Goal: Find contact information: Obtain details needed to contact an individual or organization

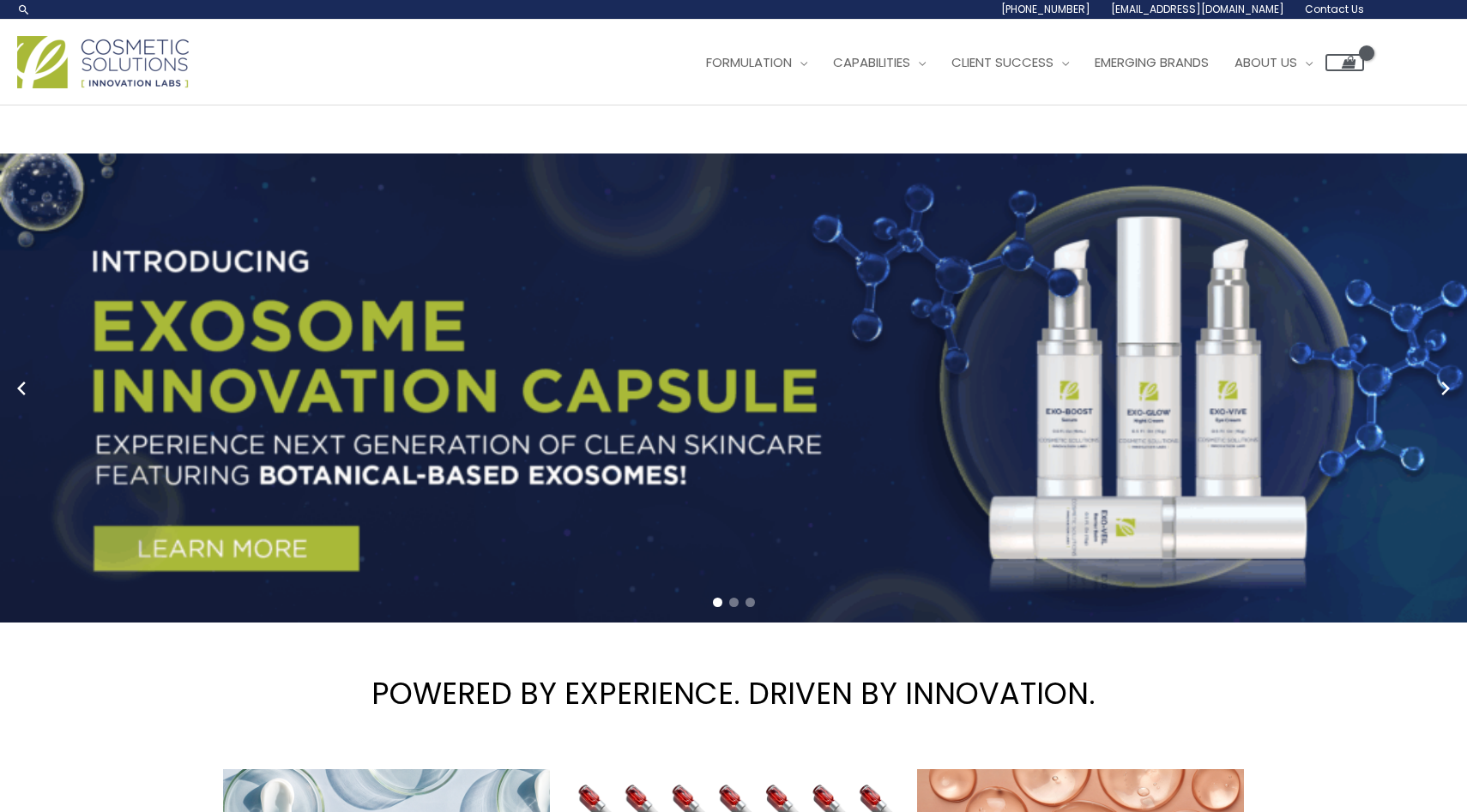
click at [0, 0] on span "Contact Us" at bounding box center [0, 0] width 0 height 0
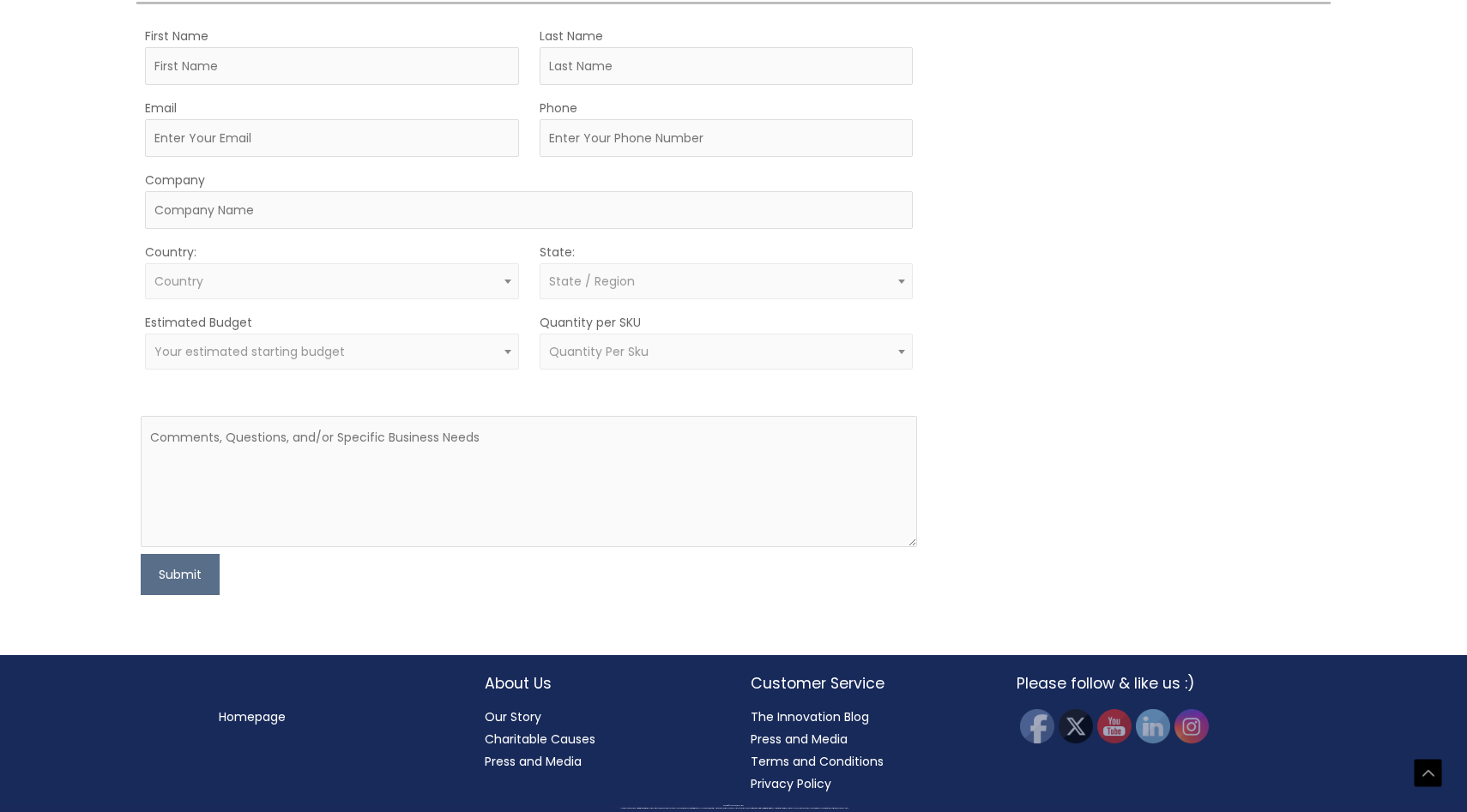
scroll to position [672, 0]
click at [492, 369] on span "Your estimated starting budget" at bounding box center [332, 351] width 374 height 36
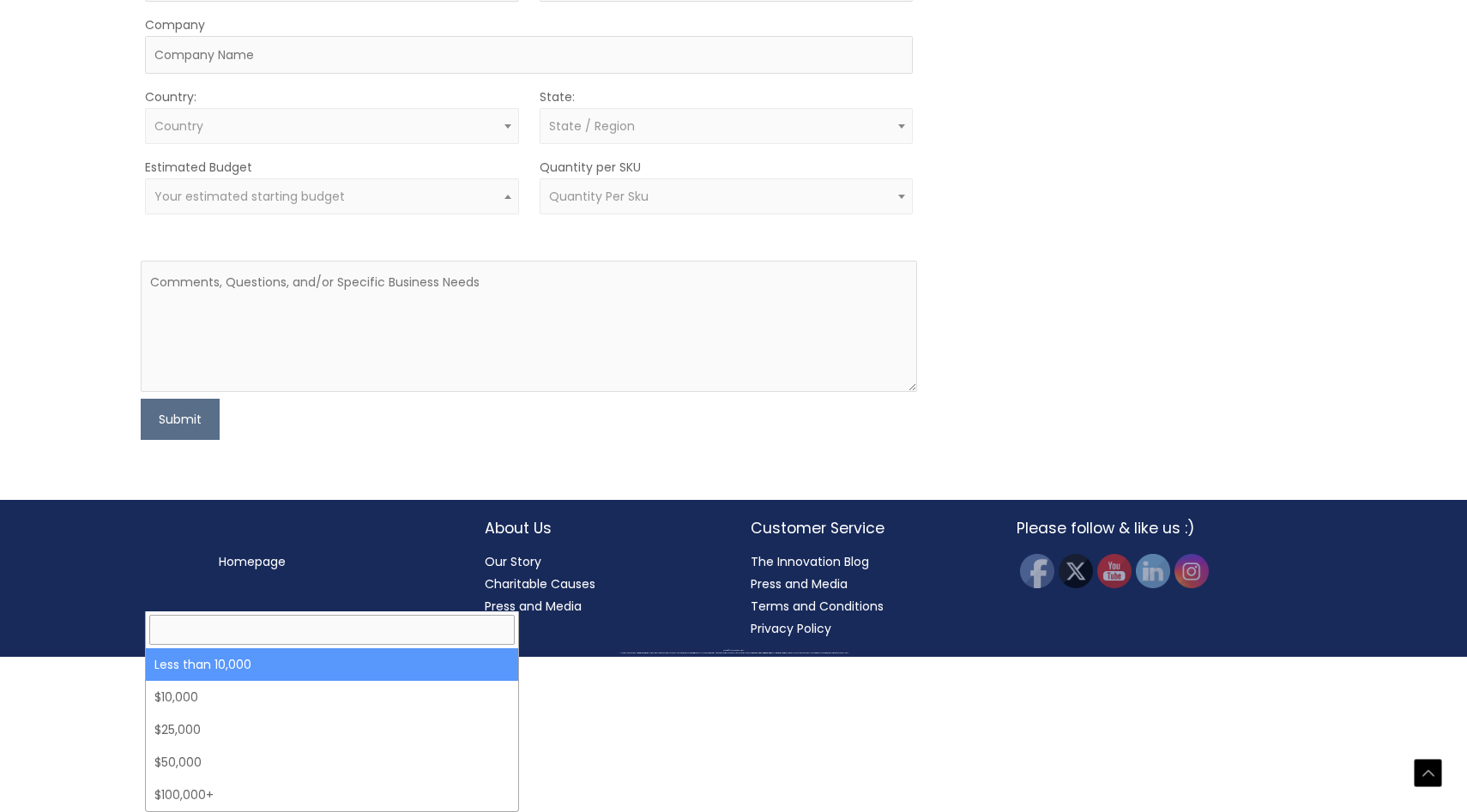
click at [492, 214] on span "Your estimated starting budget" at bounding box center [332, 196] width 374 height 36
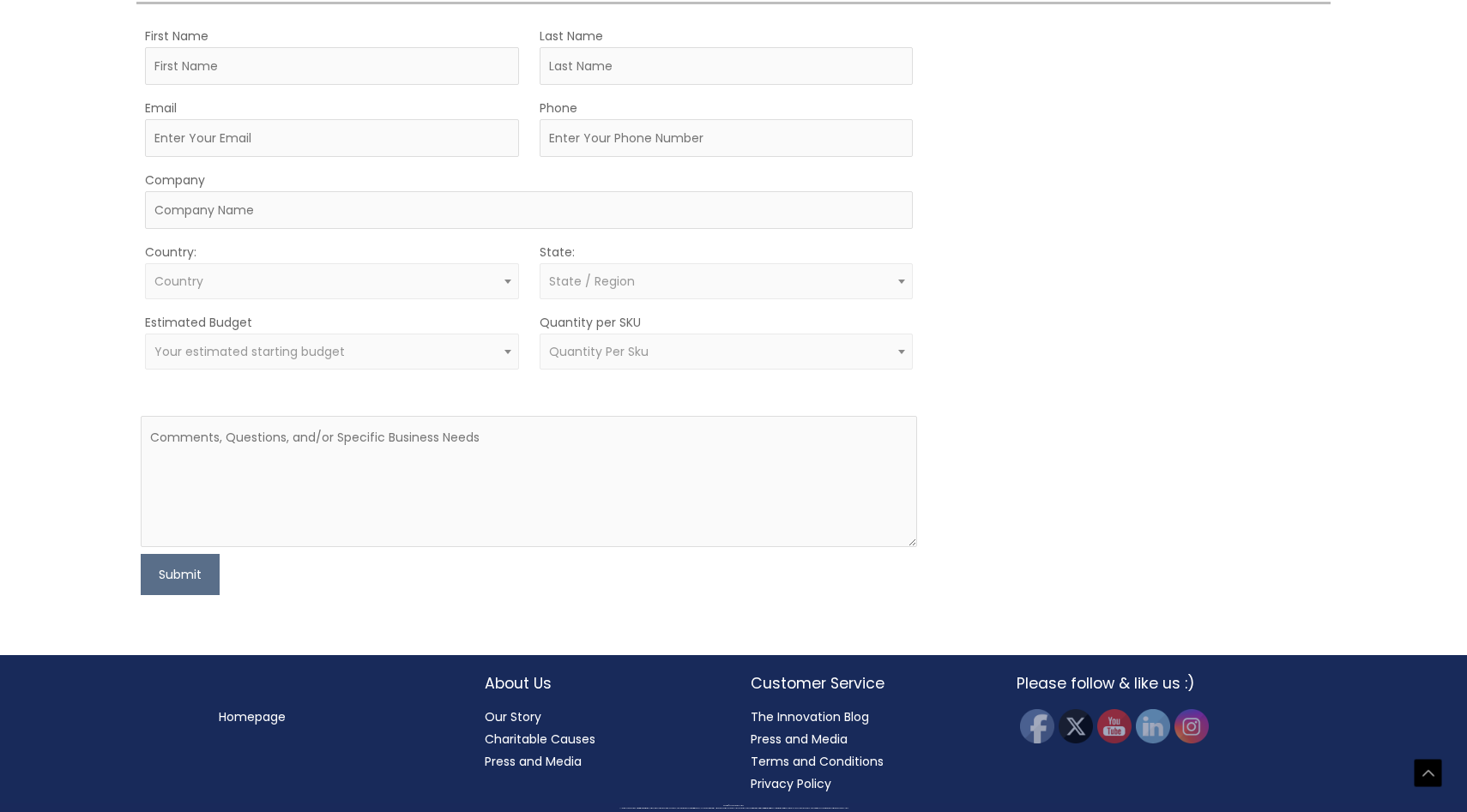
click at [600, 369] on span "Quantity Per Sku" at bounding box center [726, 351] width 374 height 36
click at [601, 360] on span "Quantity Per Sku" at bounding box center [599, 351] width 100 height 17
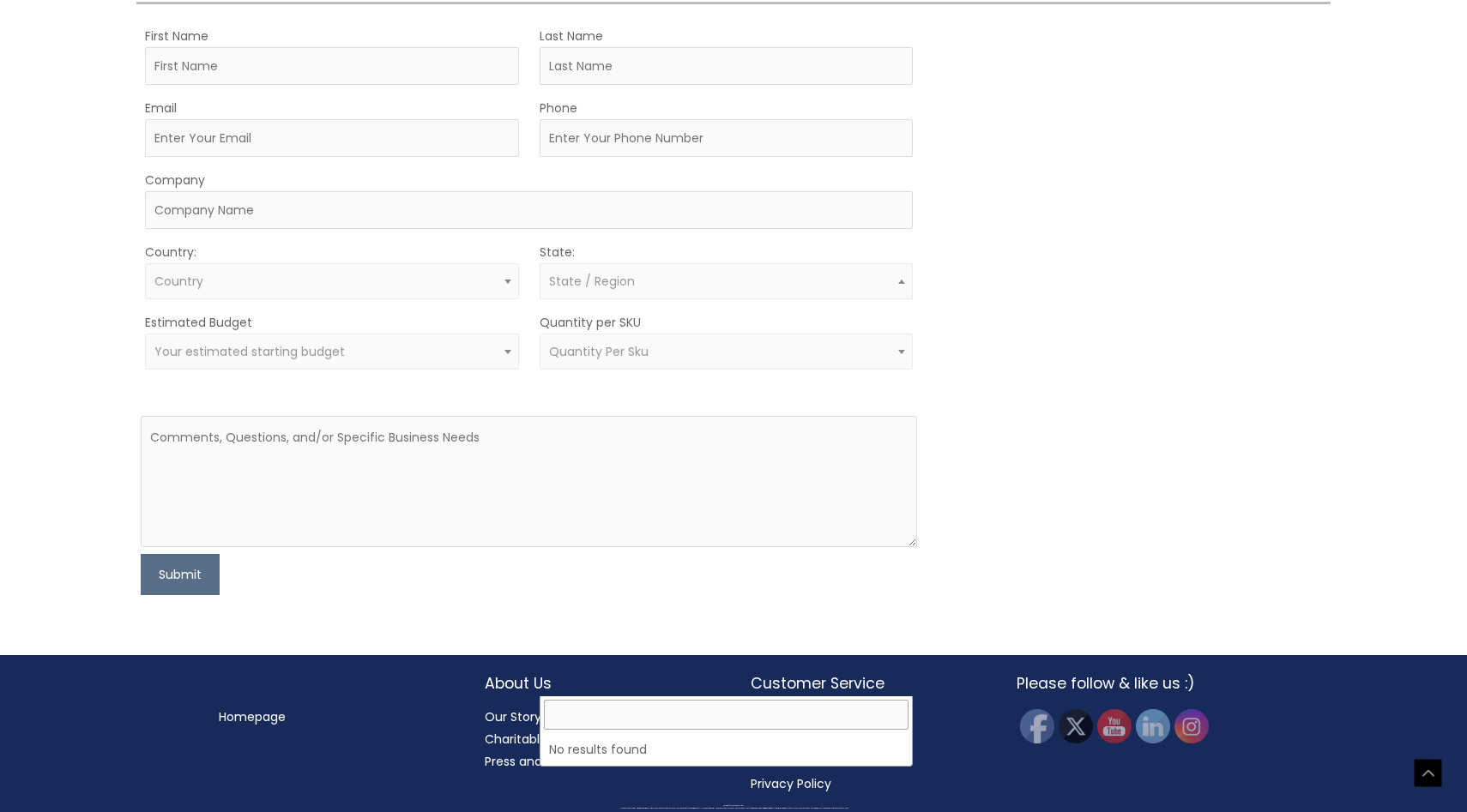
click at [601, 300] on span "State / Region" at bounding box center [726, 282] width 374 height 36
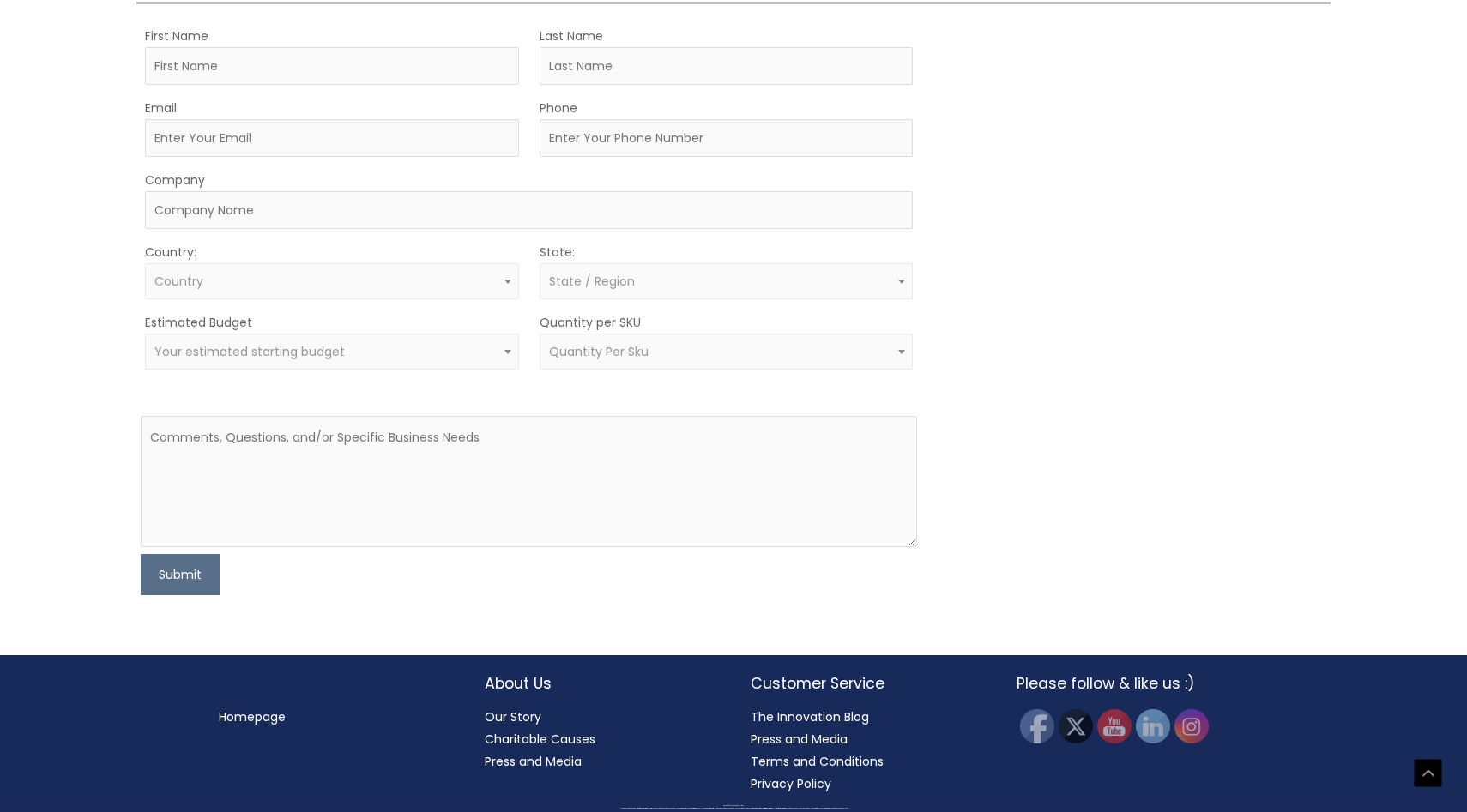
click at [472, 523] on form "First Name Last Name Email Phone Company Country: Select country [GEOGRAPHIC_DA…" at bounding box center [528, 310] width 776 height 570
click at [472, 300] on span "Country" at bounding box center [332, 282] width 374 height 36
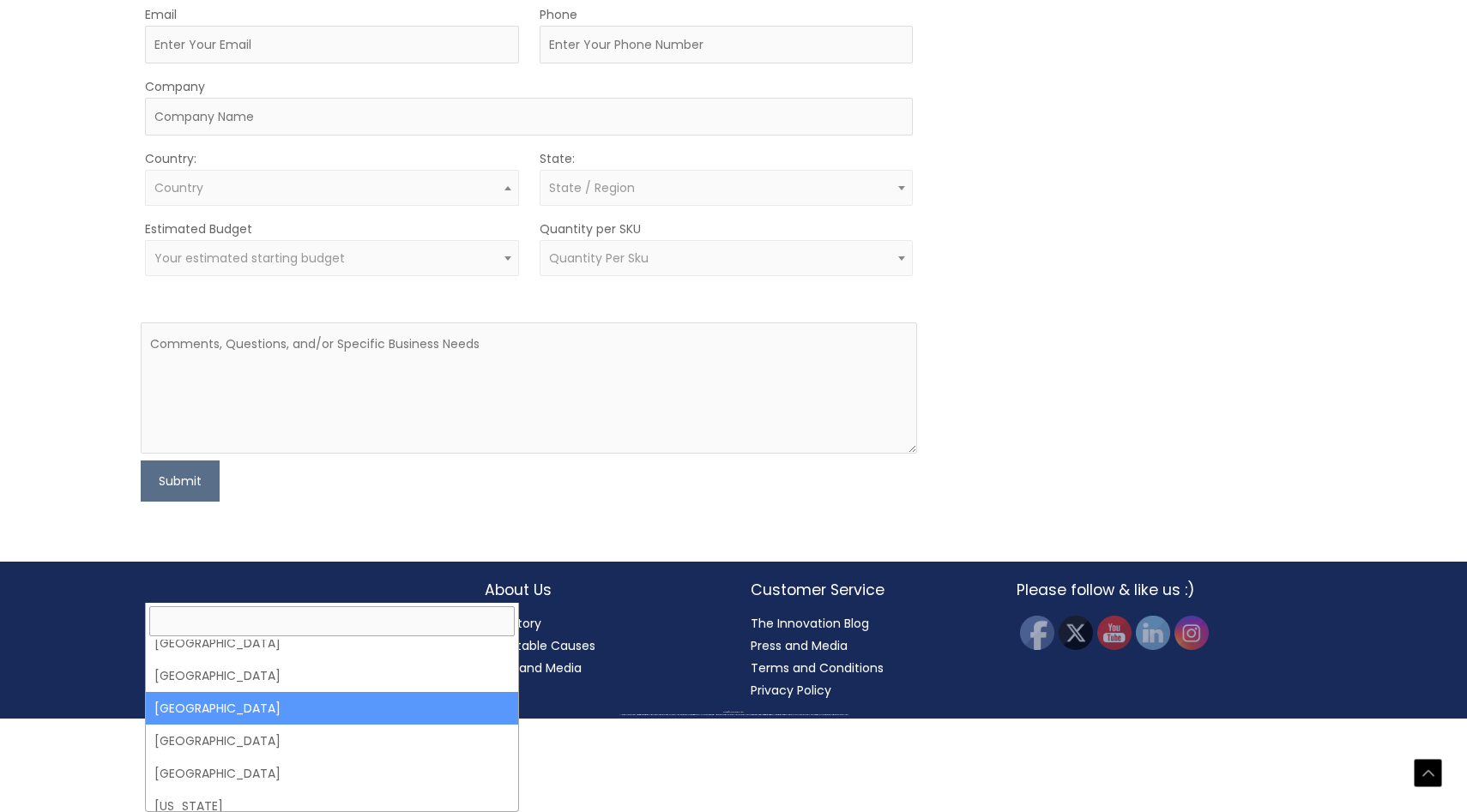
scroll to position [0, 0]
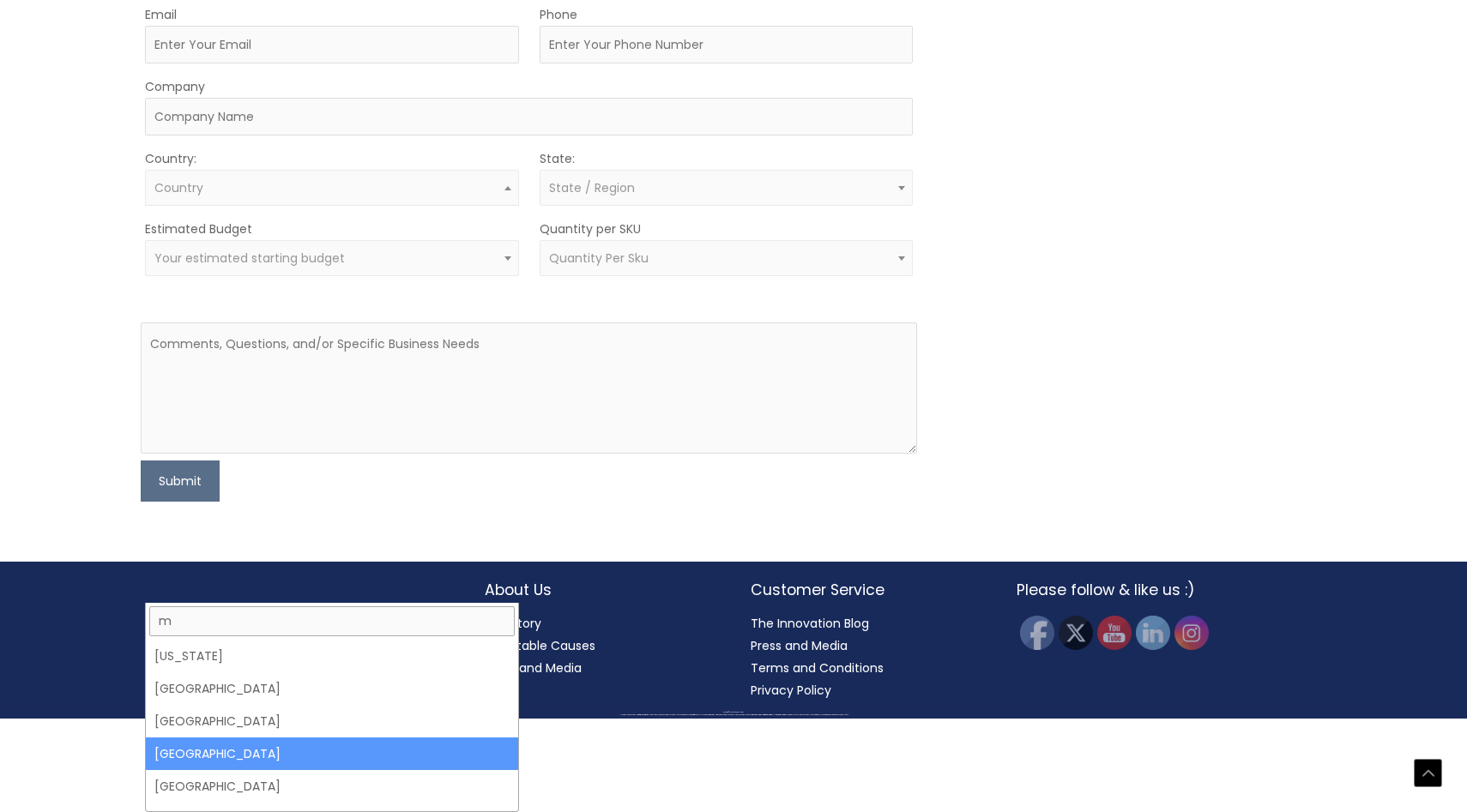
type input "me"
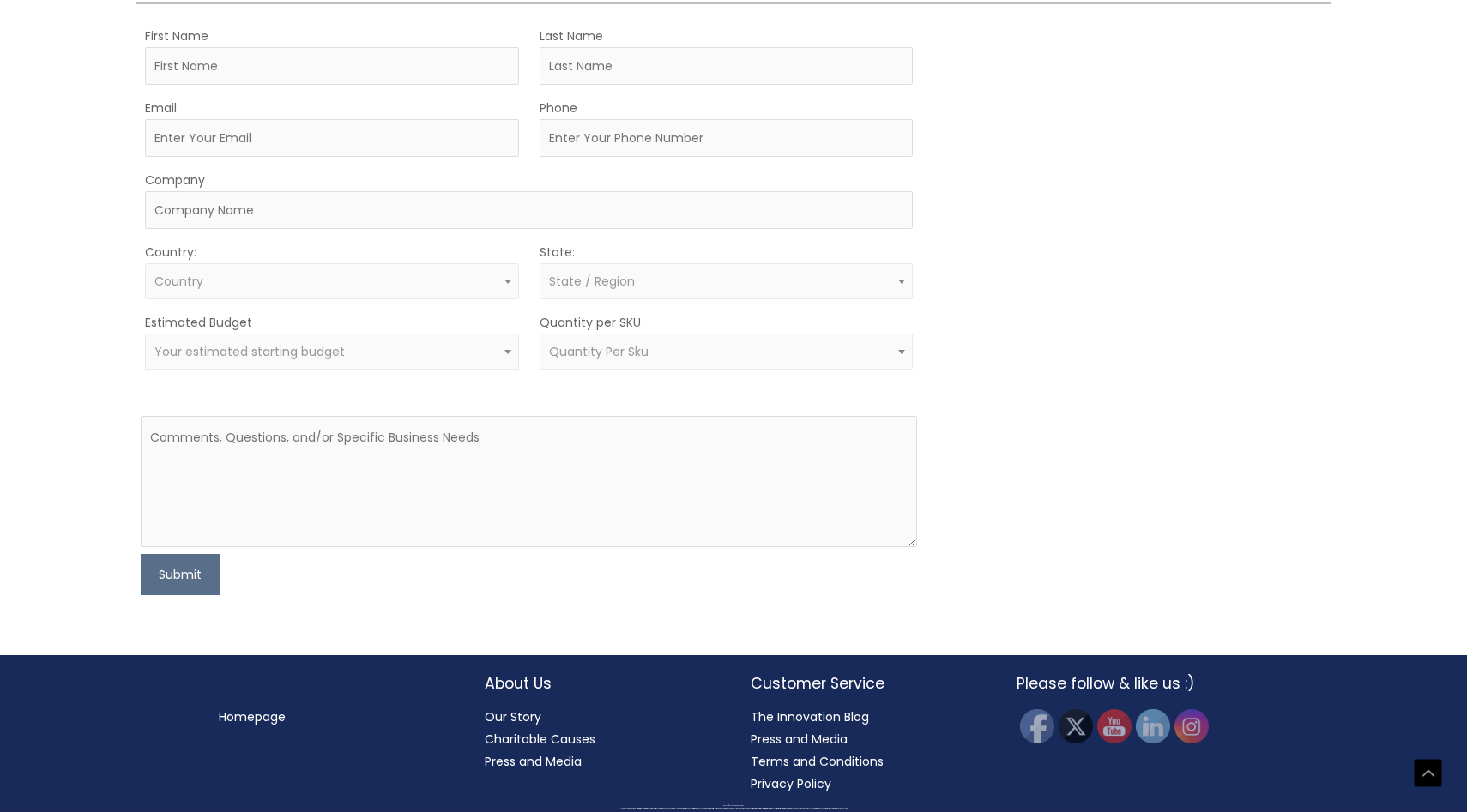
click at [94, 404] on div "Let’s Innovate Together office: 561.226.8600 toll-free: [PHONE_NUMBER] fax: [PH…" at bounding box center [733, 131] width 1467 height 1048
